Goal: Transaction & Acquisition: Download file/media

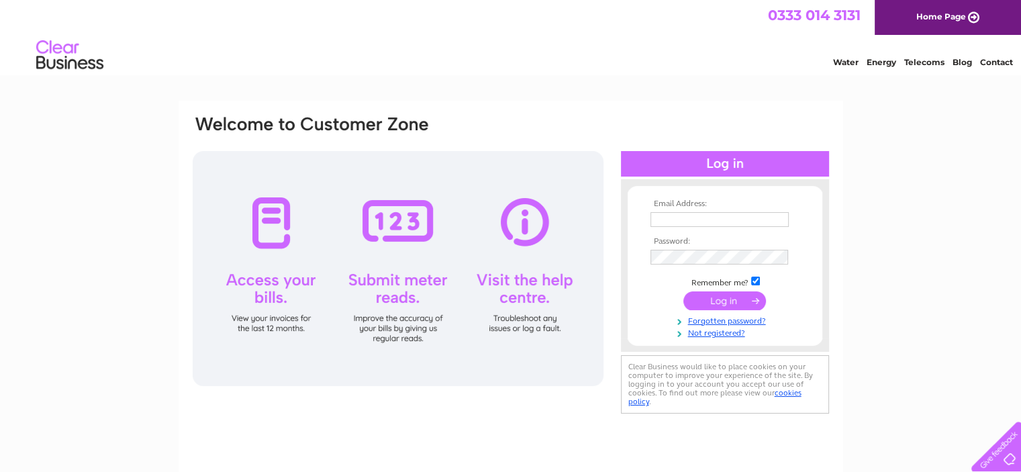
type input "julie@cogentfp.co.uk"
click at [715, 301] on input "submit" at bounding box center [724, 300] width 83 height 19
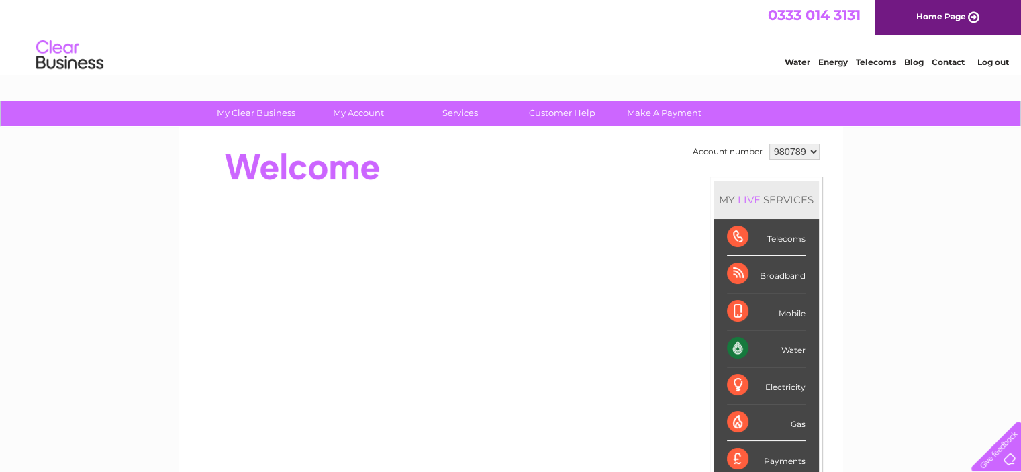
click at [765, 348] on div "Water" at bounding box center [766, 348] width 79 height 37
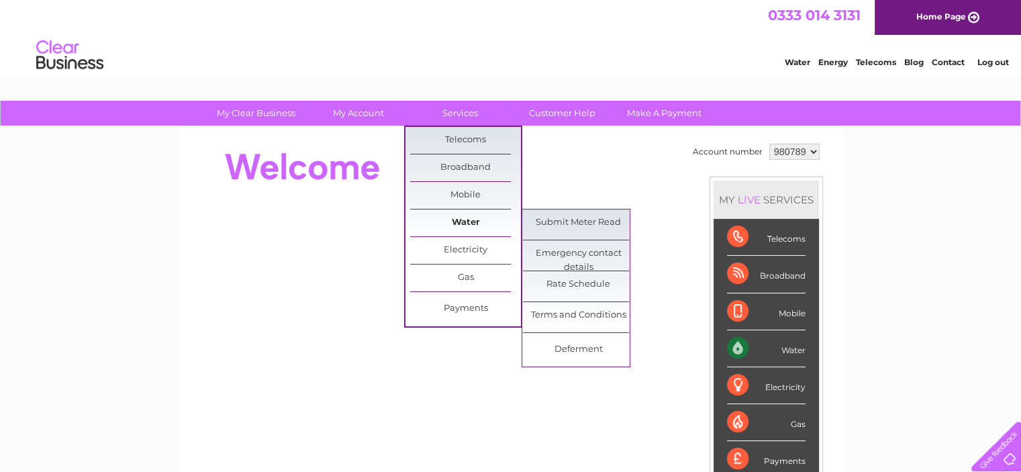
click at [467, 224] on link "Water" at bounding box center [465, 222] width 111 height 27
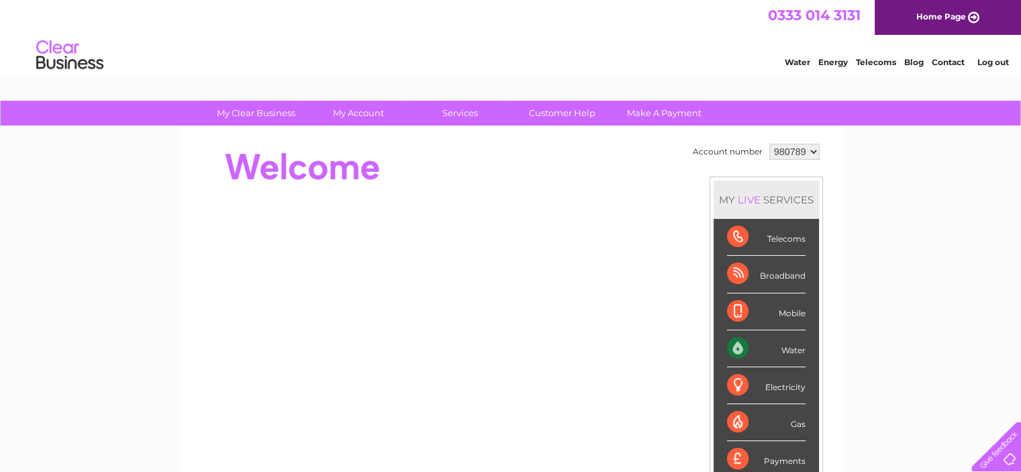
click at [747, 345] on div "Water" at bounding box center [766, 348] width 79 height 37
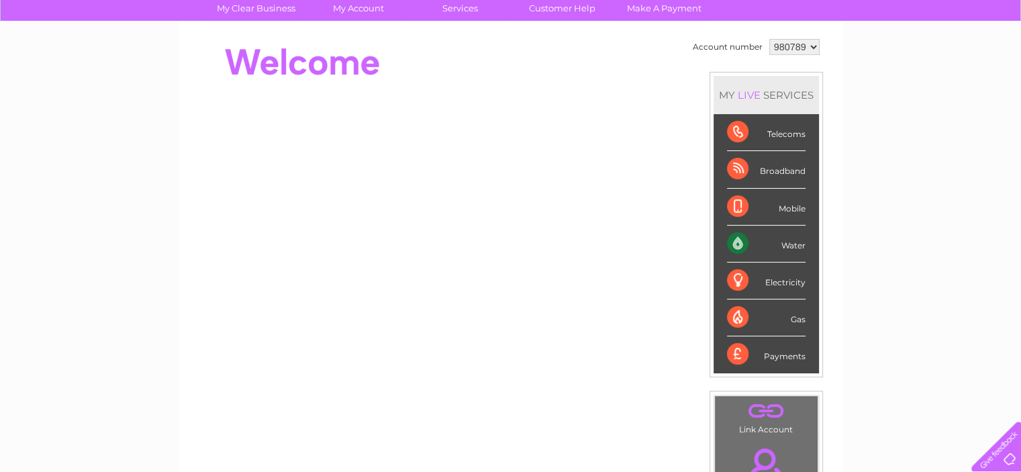
scroll to position [67, 0]
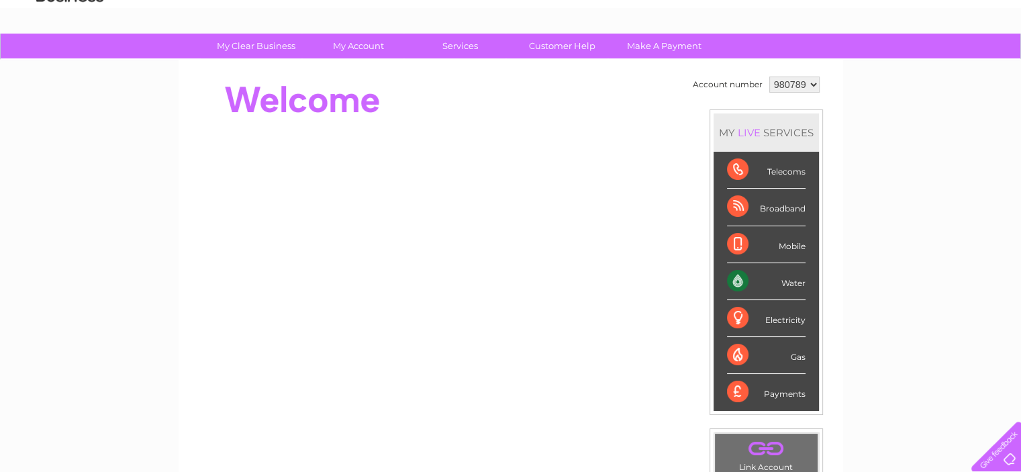
click at [776, 281] on div "Water" at bounding box center [766, 281] width 79 height 37
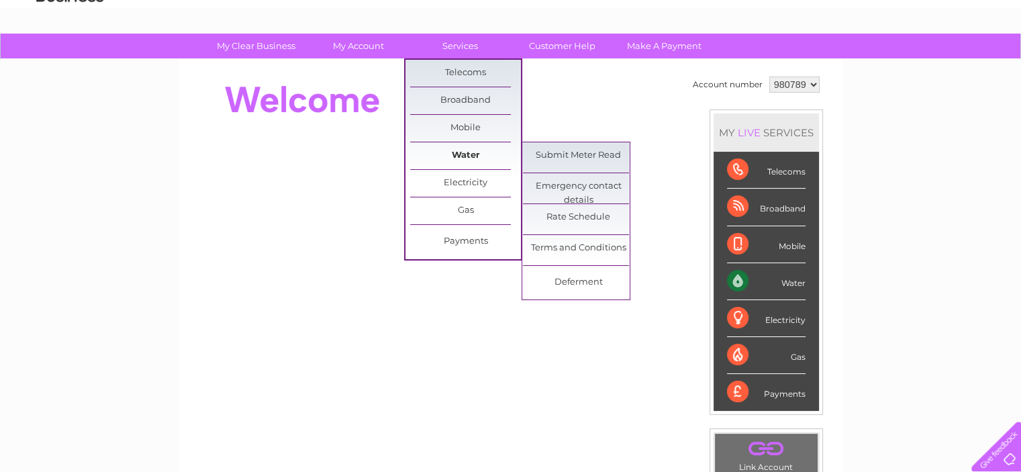
click at [501, 154] on link "Water" at bounding box center [465, 155] width 111 height 27
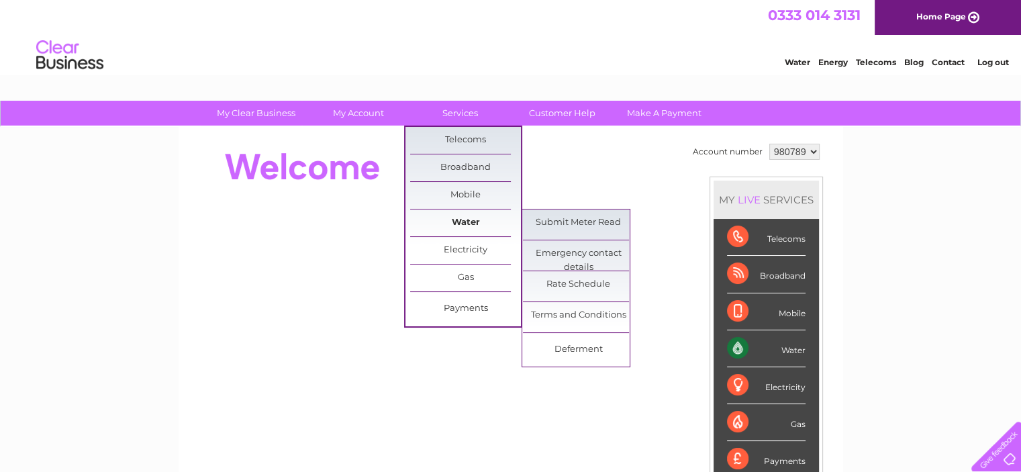
click at [467, 222] on link "Water" at bounding box center [465, 222] width 111 height 27
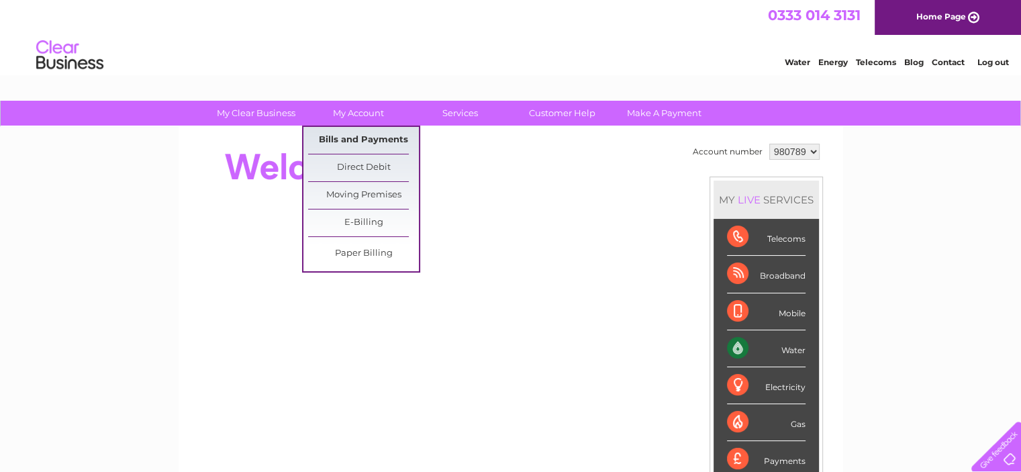
click at [371, 134] on link "Bills and Payments" at bounding box center [363, 140] width 111 height 27
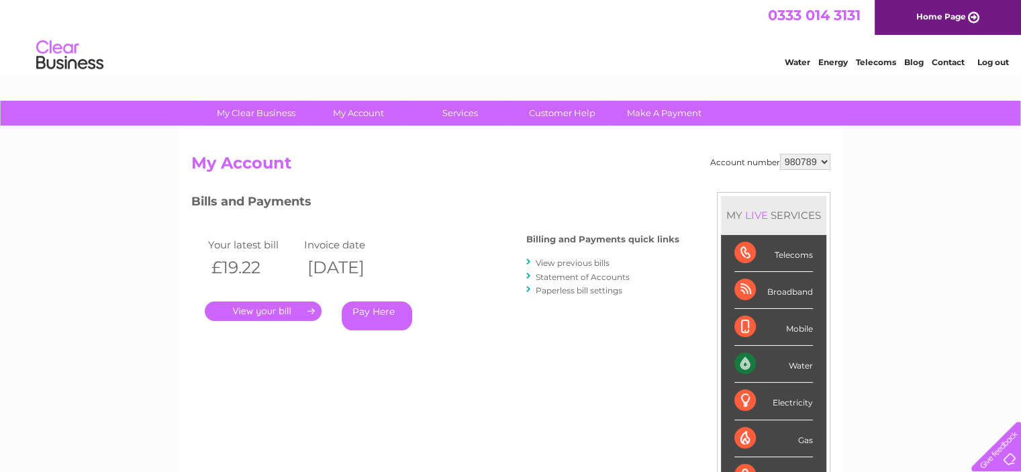
click at [286, 311] on link "." at bounding box center [263, 310] width 117 height 19
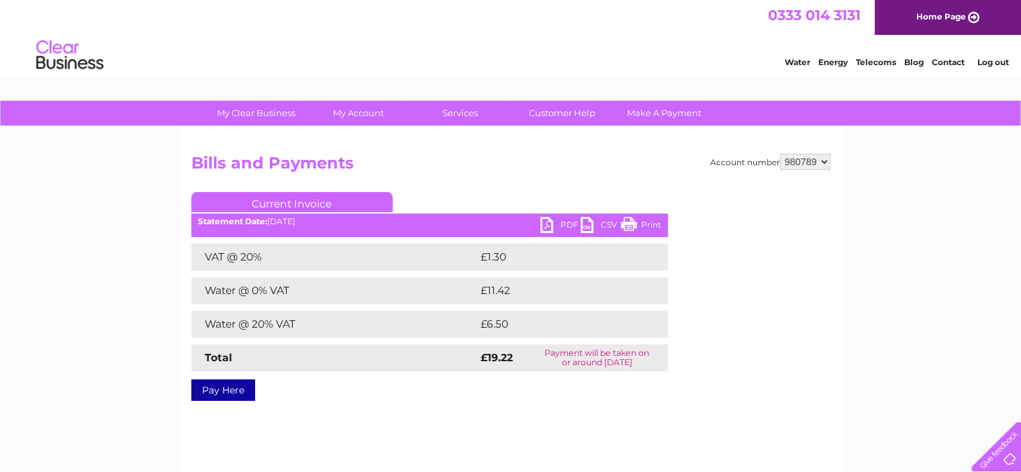
click at [586, 228] on link "CSV" at bounding box center [600, 226] width 40 height 19
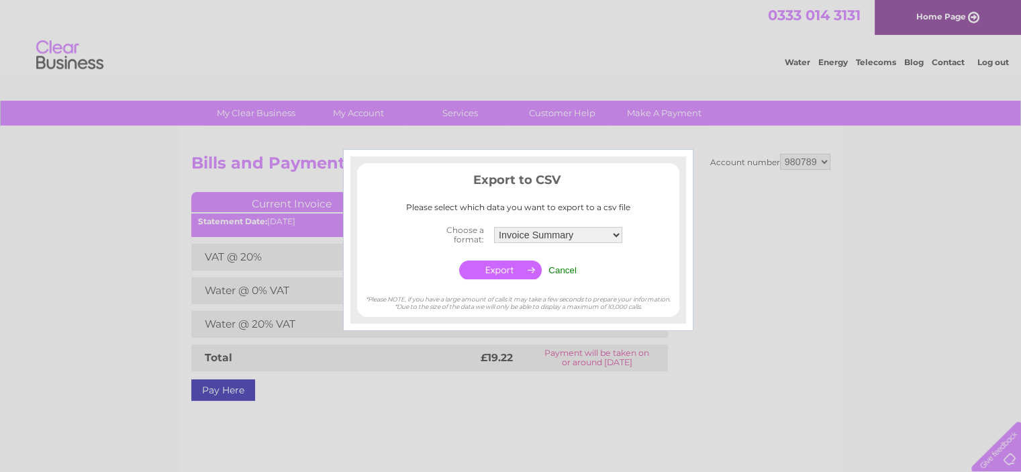
click at [729, 347] on div at bounding box center [510, 236] width 1021 height 472
click at [564, 269] on input "Cancel" at bounding box center [562, 270] width 28 height 10
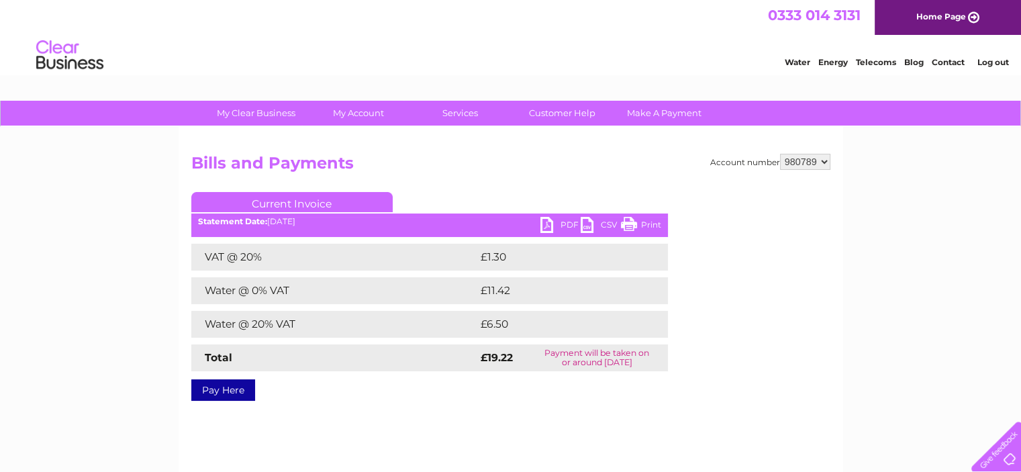
click at [545, 228] on link "PDF" at bounding box center [560, 226] width 40 height 19
